Goal: Transaction & Acquisition: Subscribe to service/newsletter

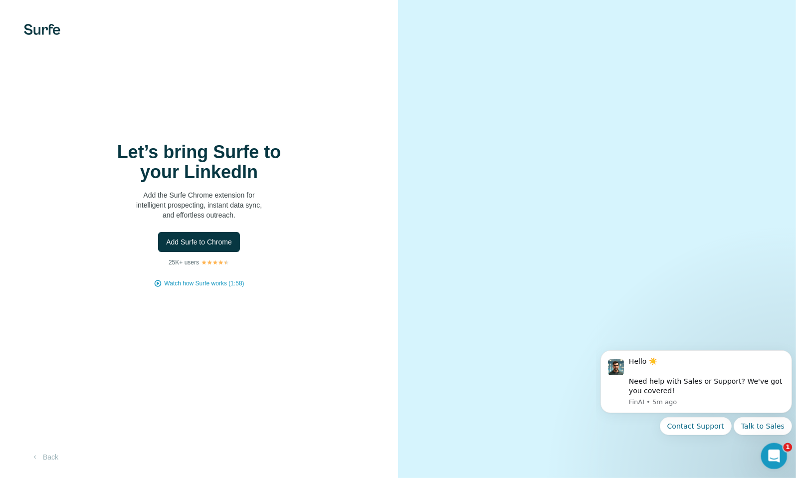
click at [775, 452] on icon "Open Intercom Messenger" at bounding box center [772, 454] width 16 height 16
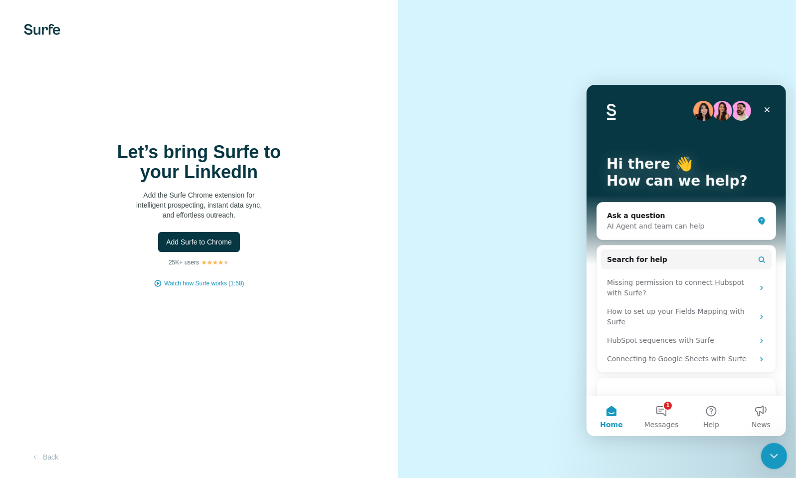
click at [775, 452] on icon "Close Intercom Messenger" at bounding box center [772, 454] width 12 height 12
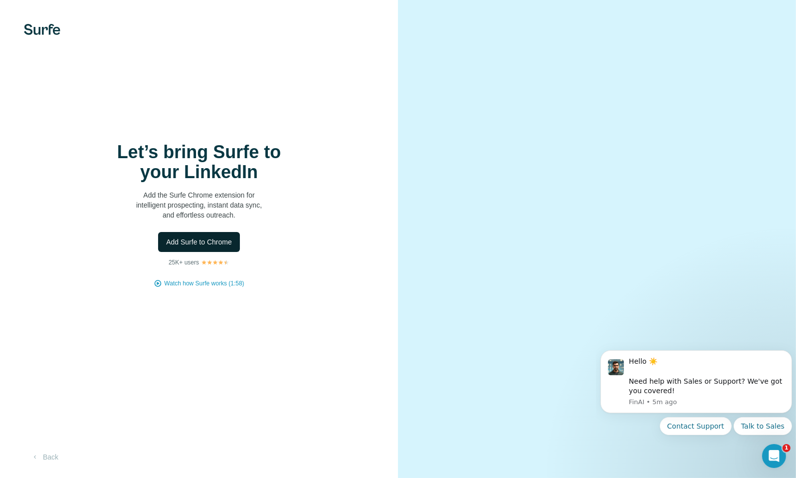
click at [203, 240] on span "Add Surfe to Chrome" at bounding box center [199, 242] width 66 height 10
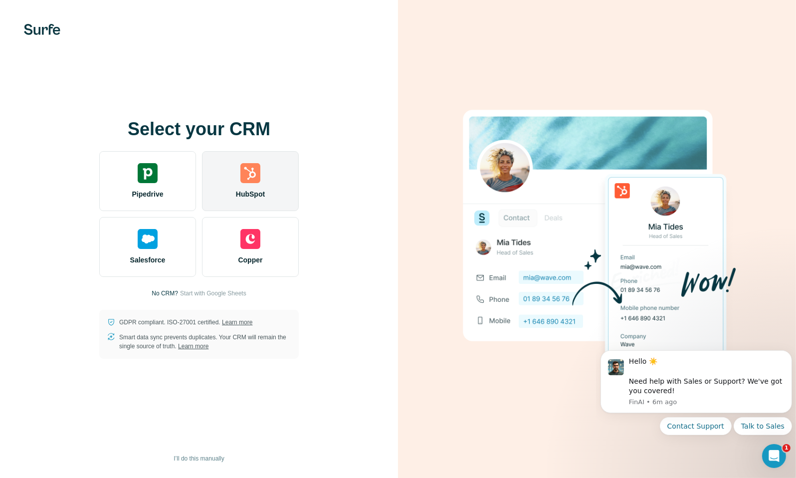
click at [239, 192] on span "HubSpot" at bounding box center [250, 194] width 29 height 10
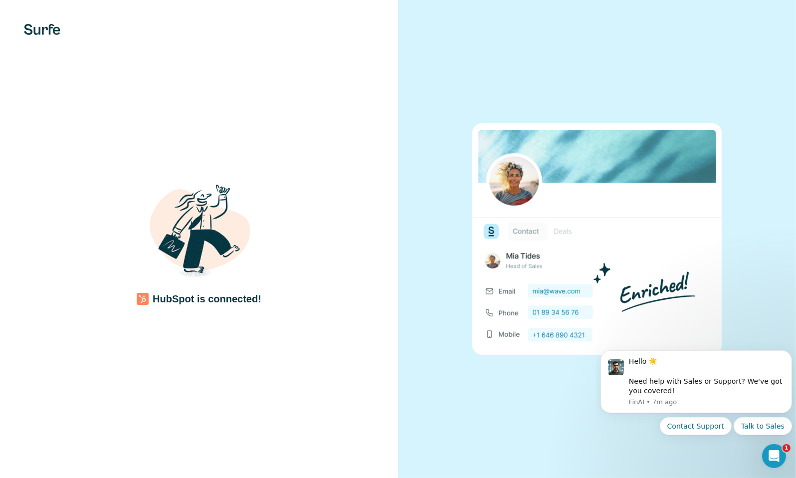
click at [669, 17] on div at bounding box center [597, 239] width 398 height 478
